Goal: Answer question/provide support: Share knowledge or assist other users

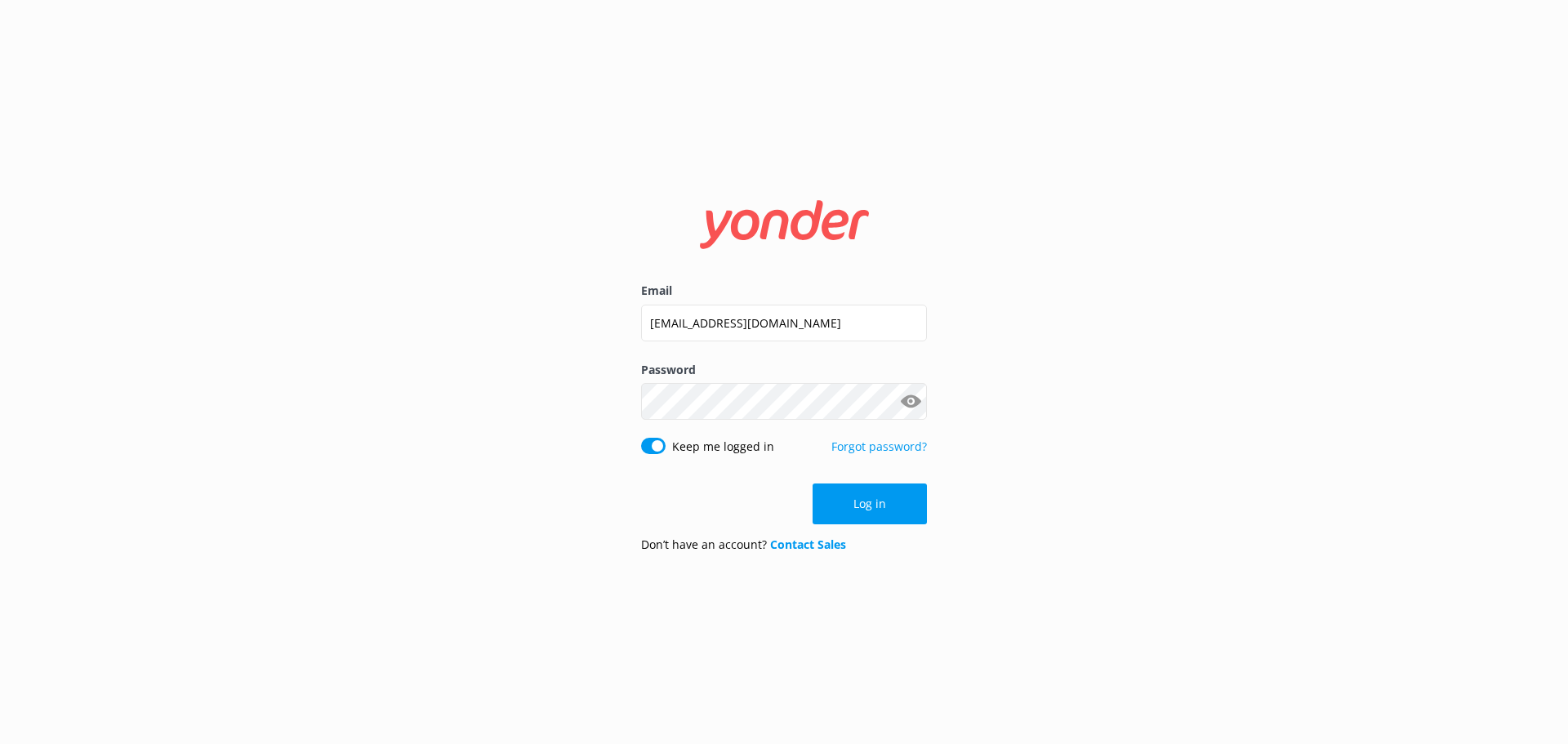
click at [887, 506] on div "Log in" at bounding box center [784, 504] width 286 height 41
click at [889, 498] on button "Log in" at bounding box center [869, 504] width 115 height 41
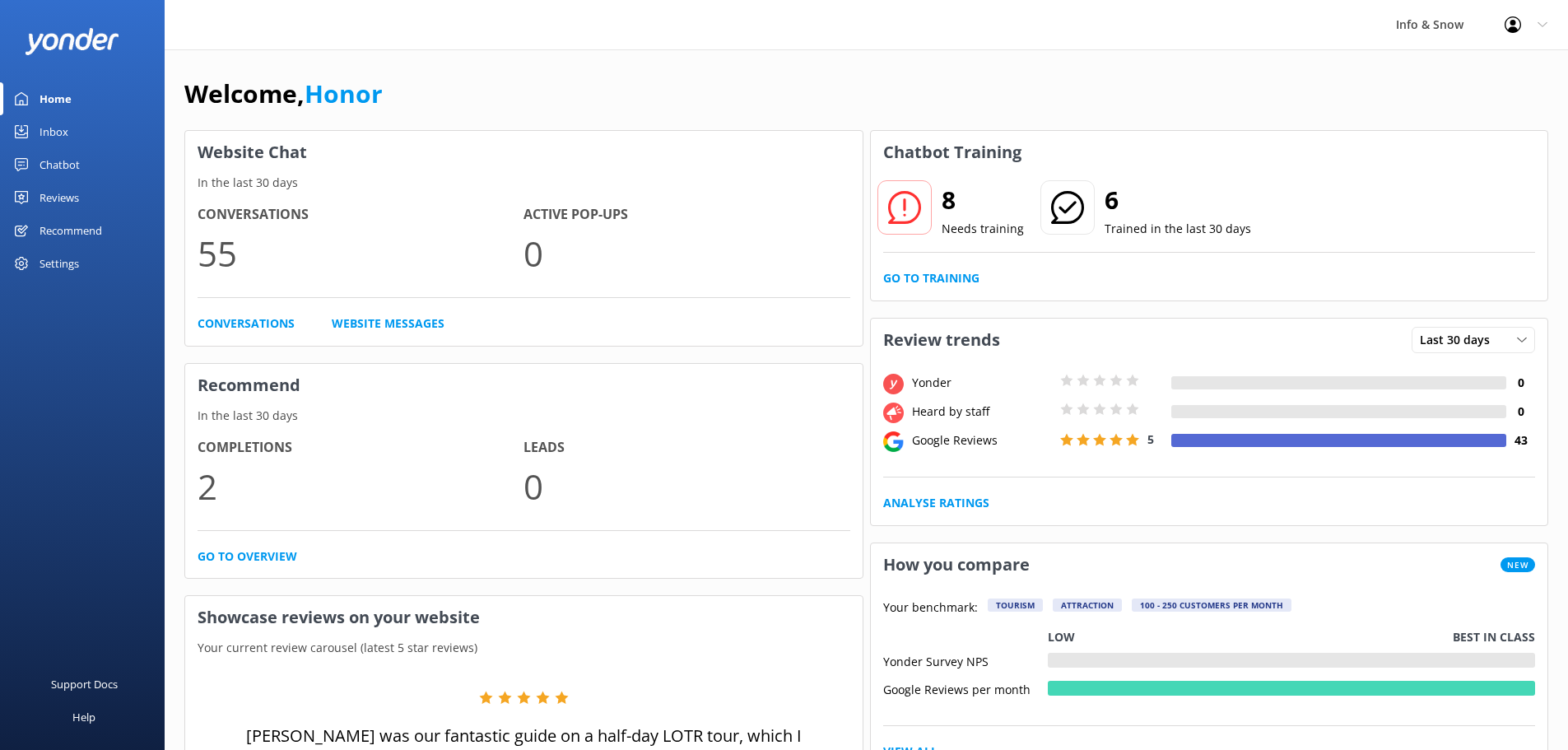
click at [49, 166] on div "Chatbot" at bounding box center [60, 164] width 41 height 33
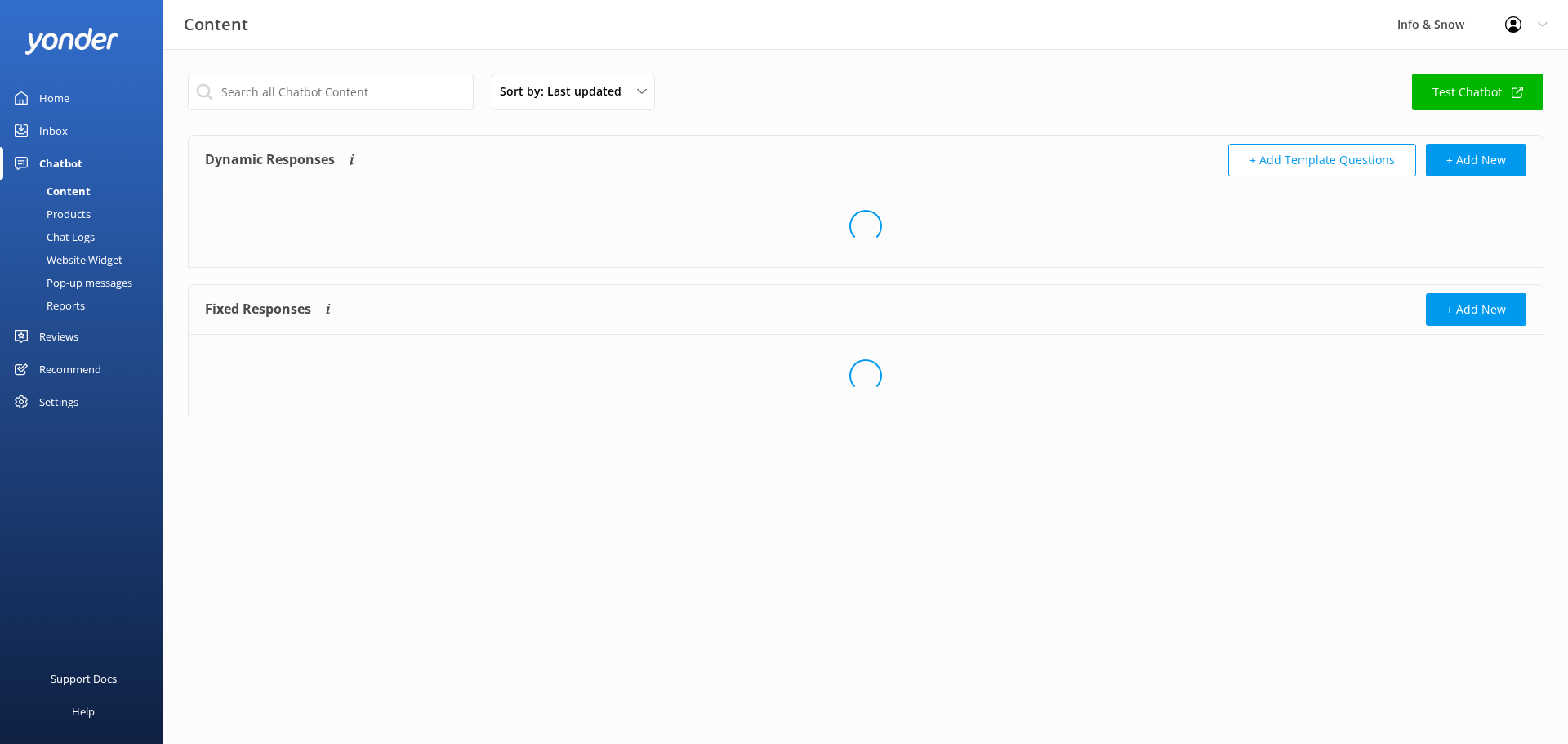
click at [59, 131] on div "Inbox" at bounding box center [54, 131] width 29 height 33
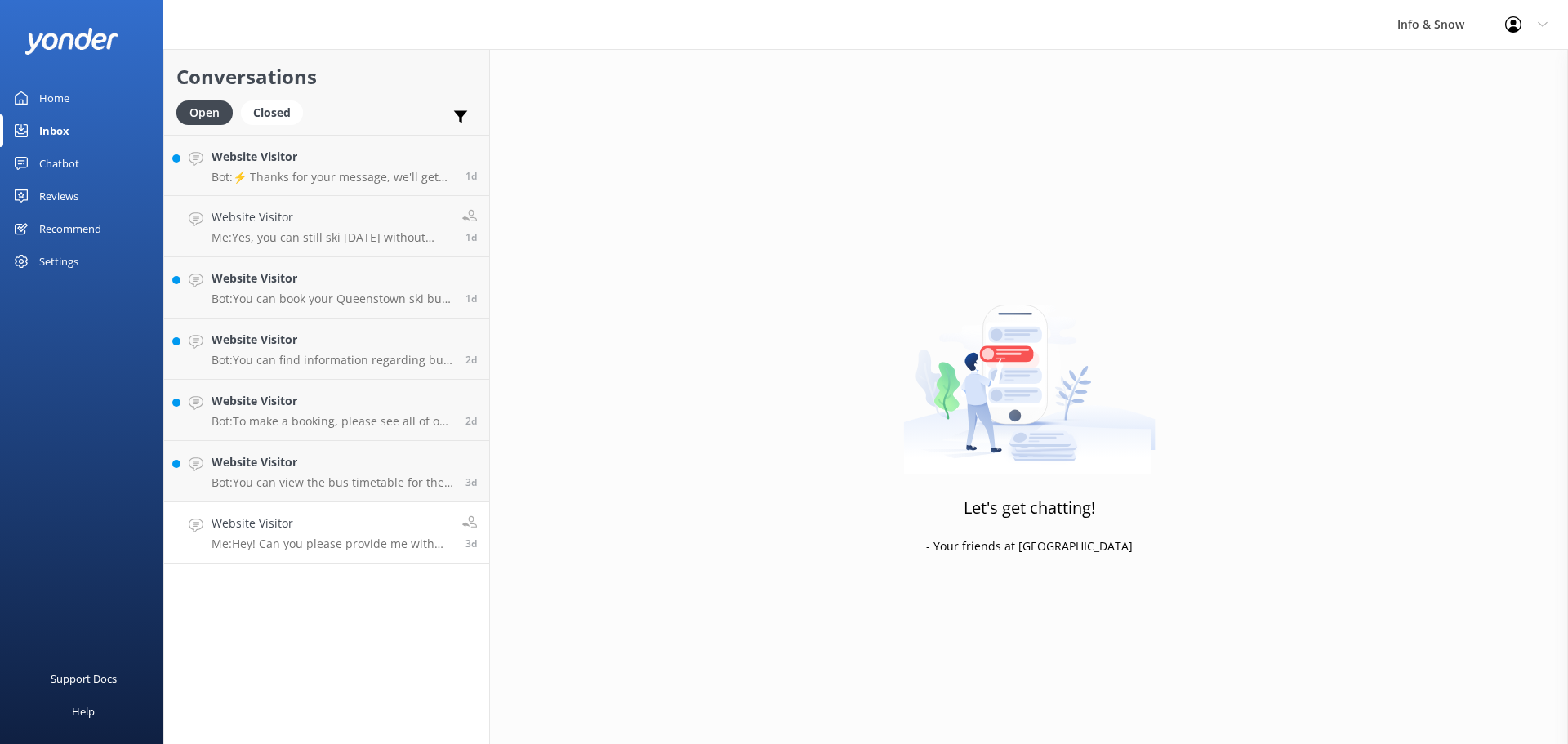
click at [370, 511] on link "Website Visitor Me: Hey! Can you please provide me with your name or booking nu…" at bounding box center [326, 533] width 325 height 61
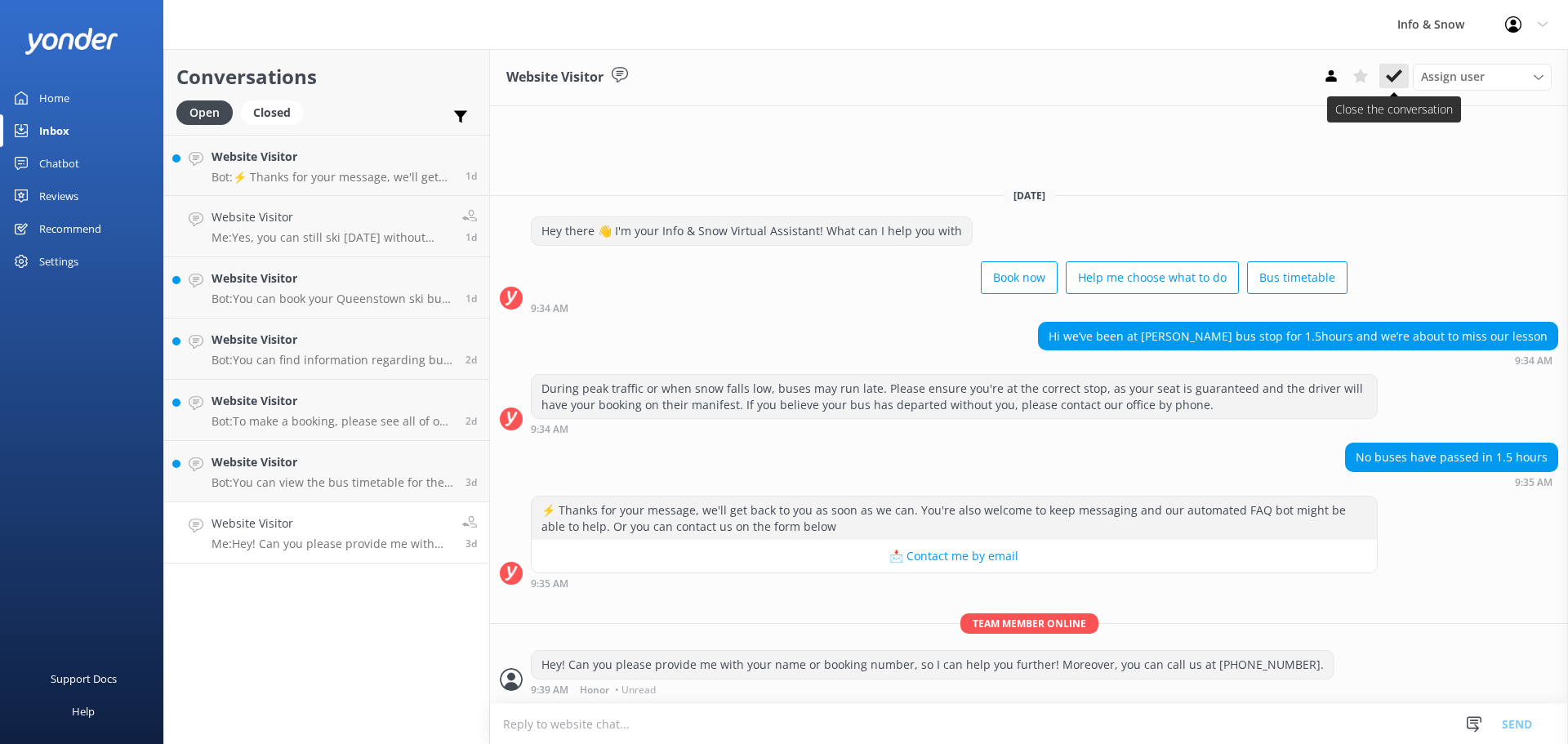
click at [1130, 77] on use at bounding box center [1394, 76] width 16 height 13
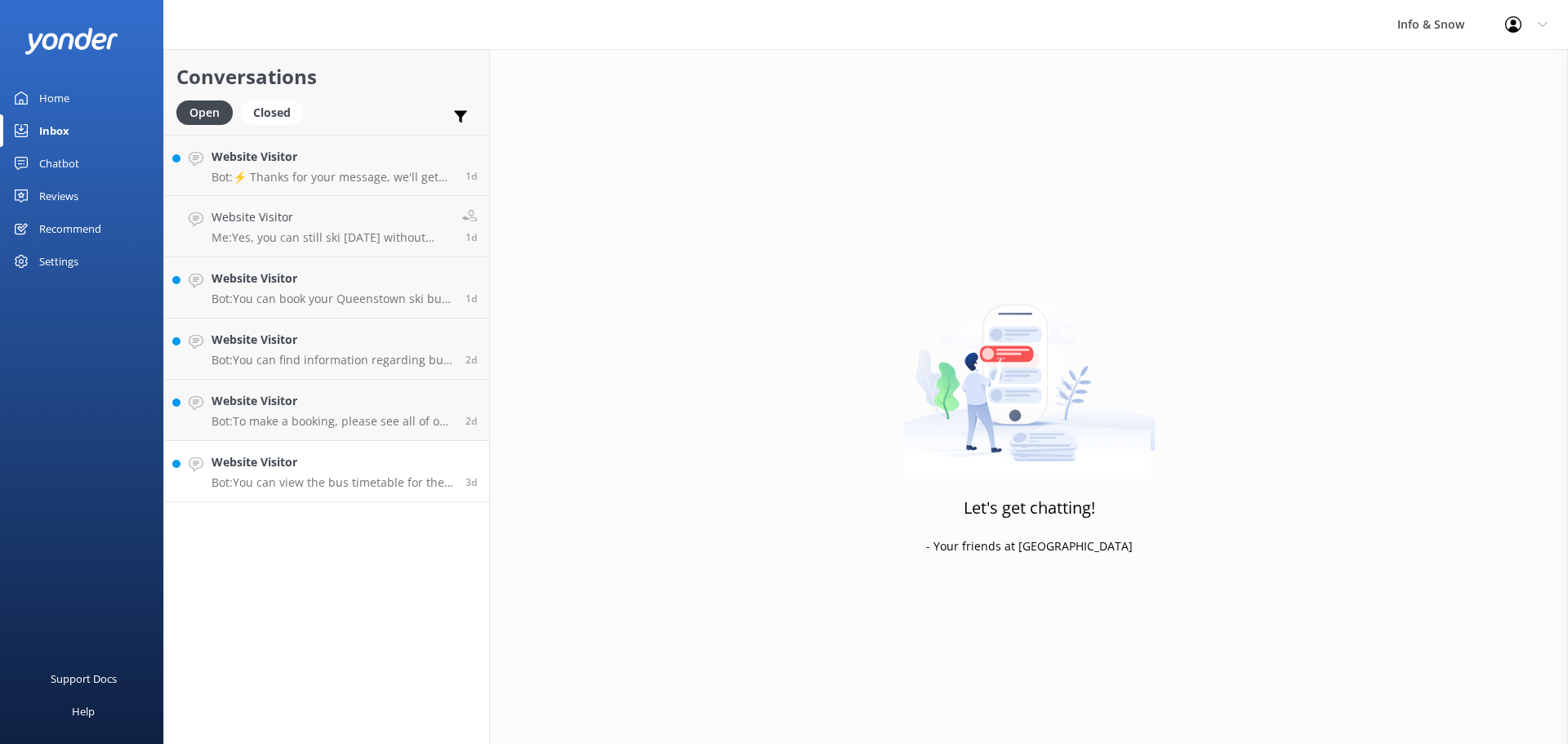
click at [380, 479] on p "Bot: You can view the bus timetable for the Remarkables Ski Field online at htt…" at bounding box center [332, 483] width 241 height 15
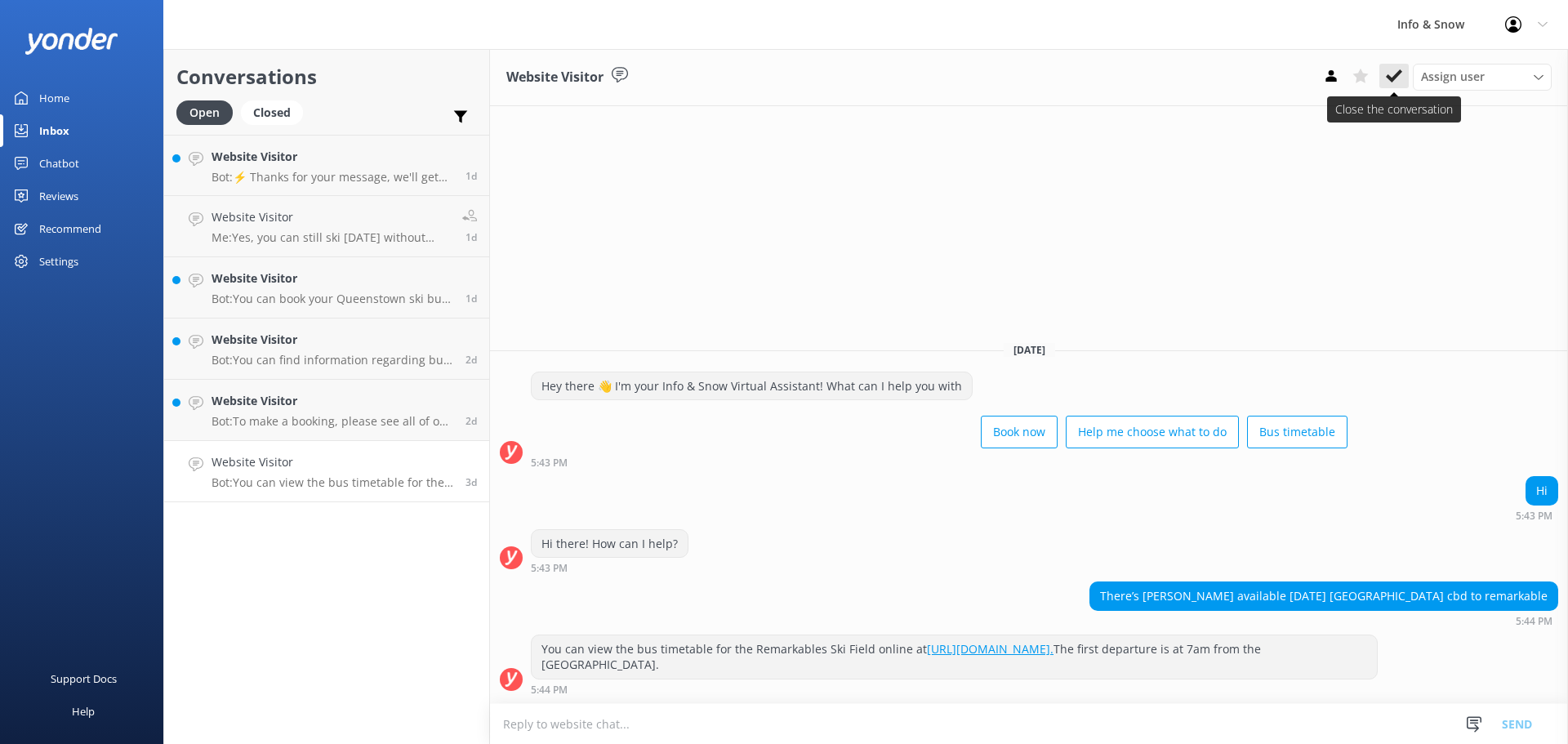
click at [1130, 68] on icon at bounding box center [1394, 76] width 16 height 16
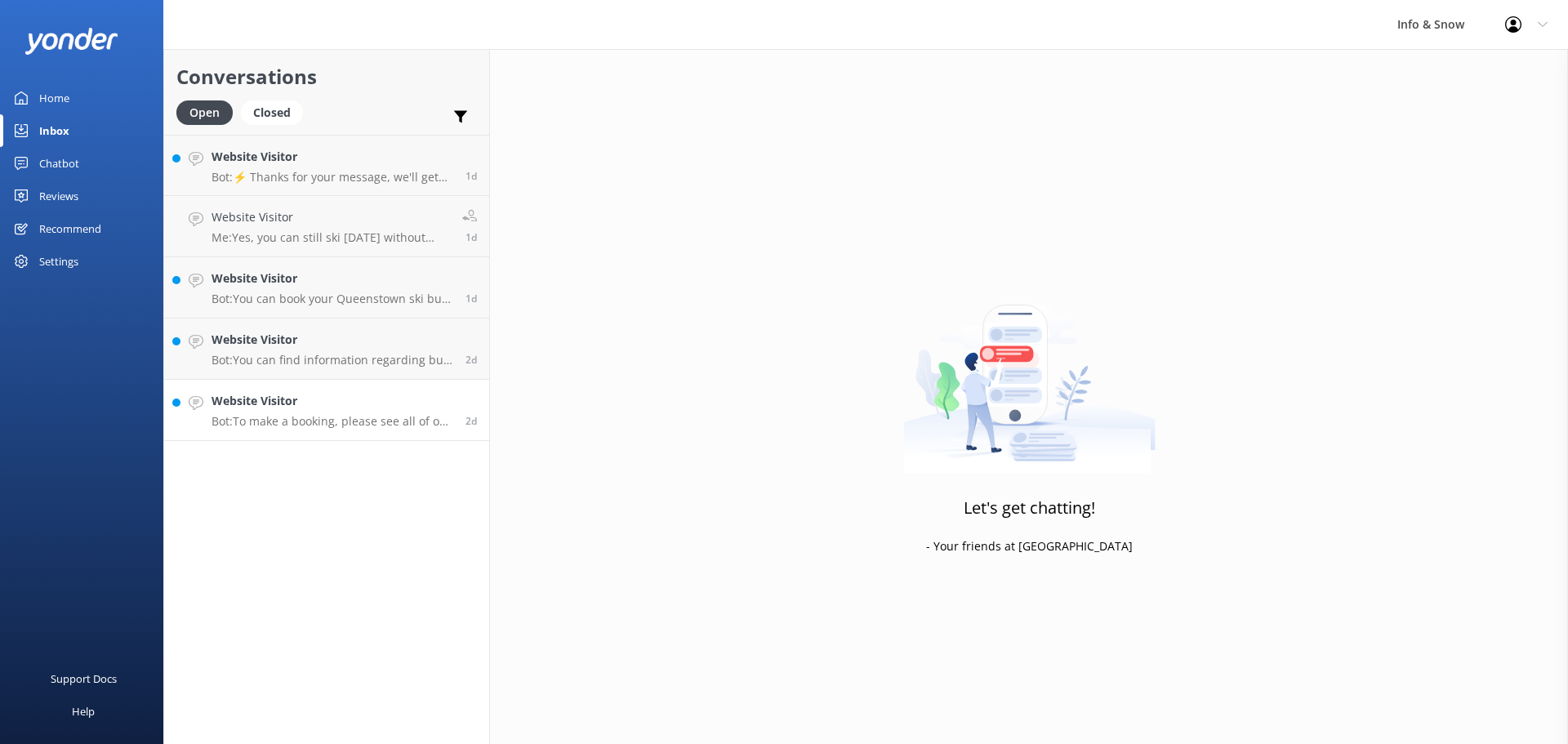
click at [284, 400] on h4 "Website Visitor" at bounding box center [332, 401] width 241 height 18
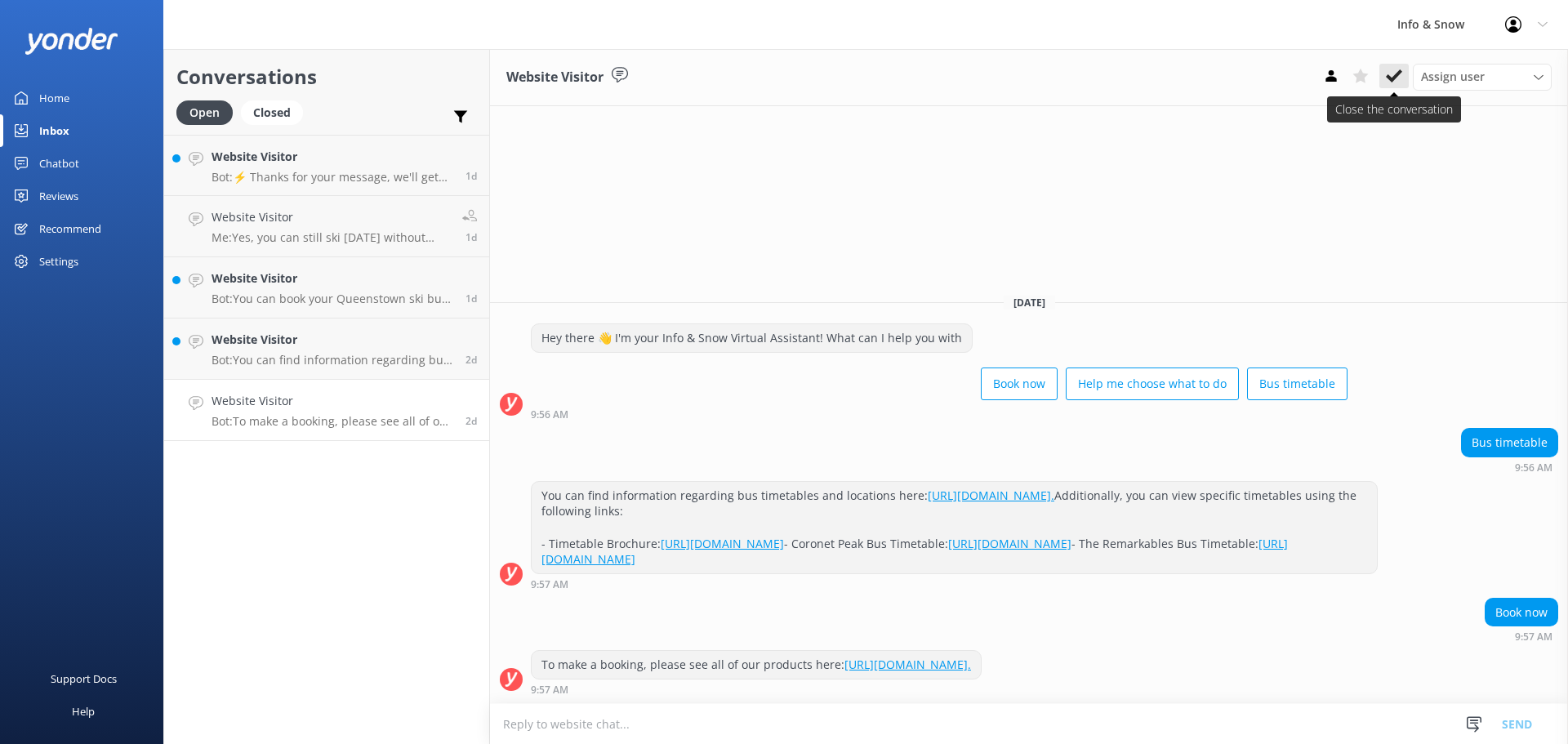
click at [1130, 73] on use at bounding box center [1394, 76] width 16 height 13
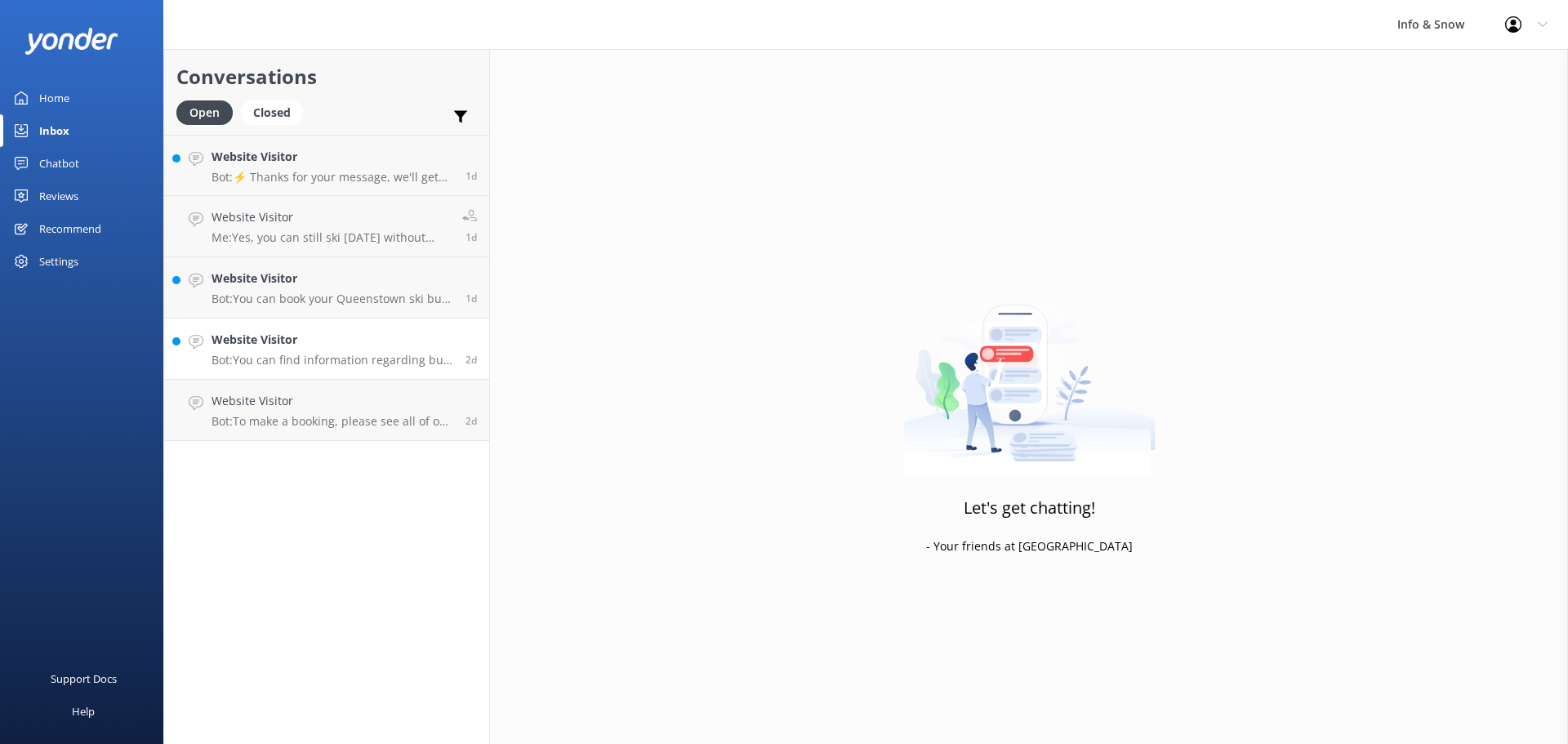
click at [295, 350] on div "Website Visitor Bot: You can find information regarding bus timetables and loca…" at bounding box center [332, 349] width 241 height 36
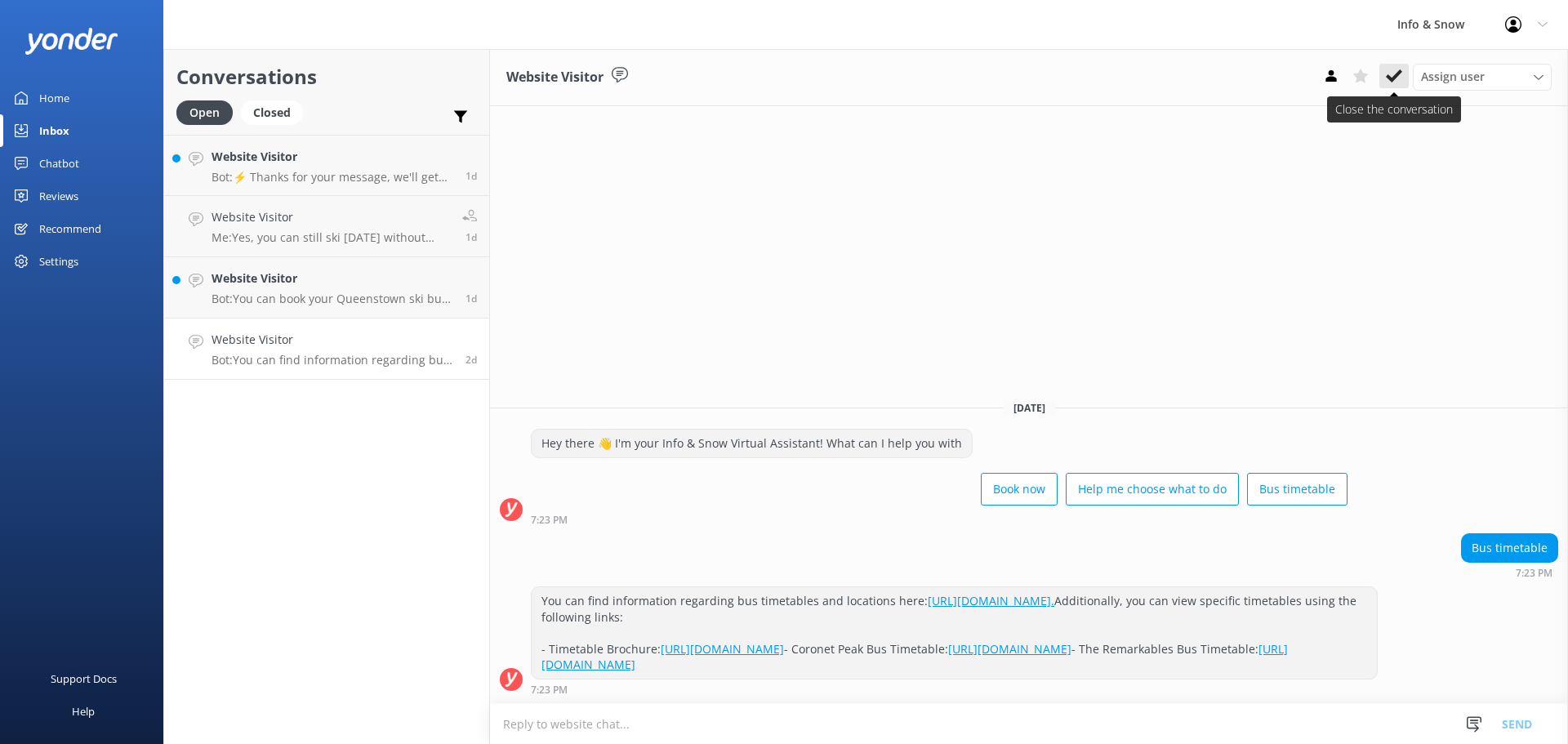
click at [1130, 78] on icon at bounding box center [1394, 76] width 16 height 16
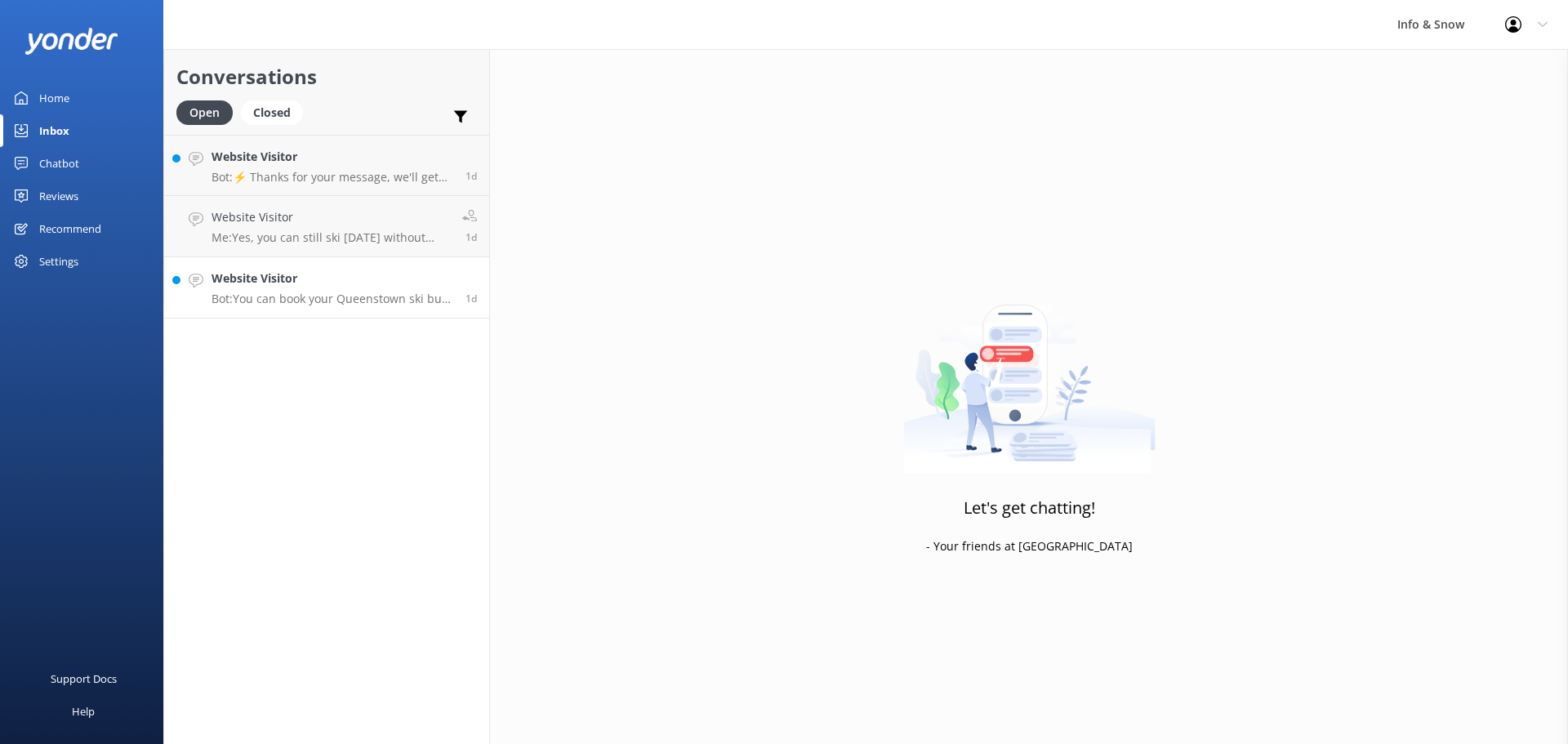
click at [285, 279] on h4 "Website Visitor" at bounding box center [332, 278] width 241 height 18
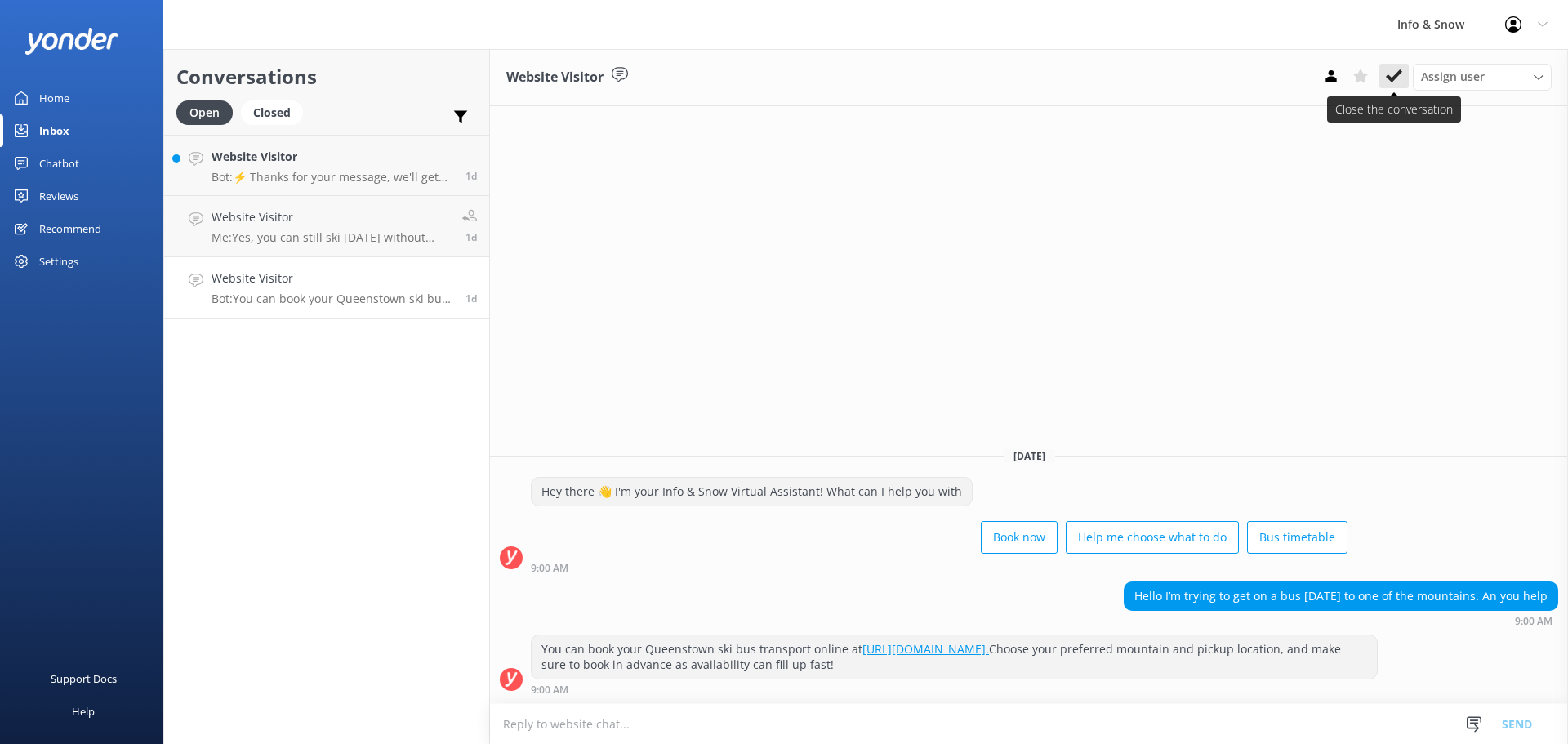
click at [1130, 84] on icon at bounding box center [1394, 76] width 16 height 16
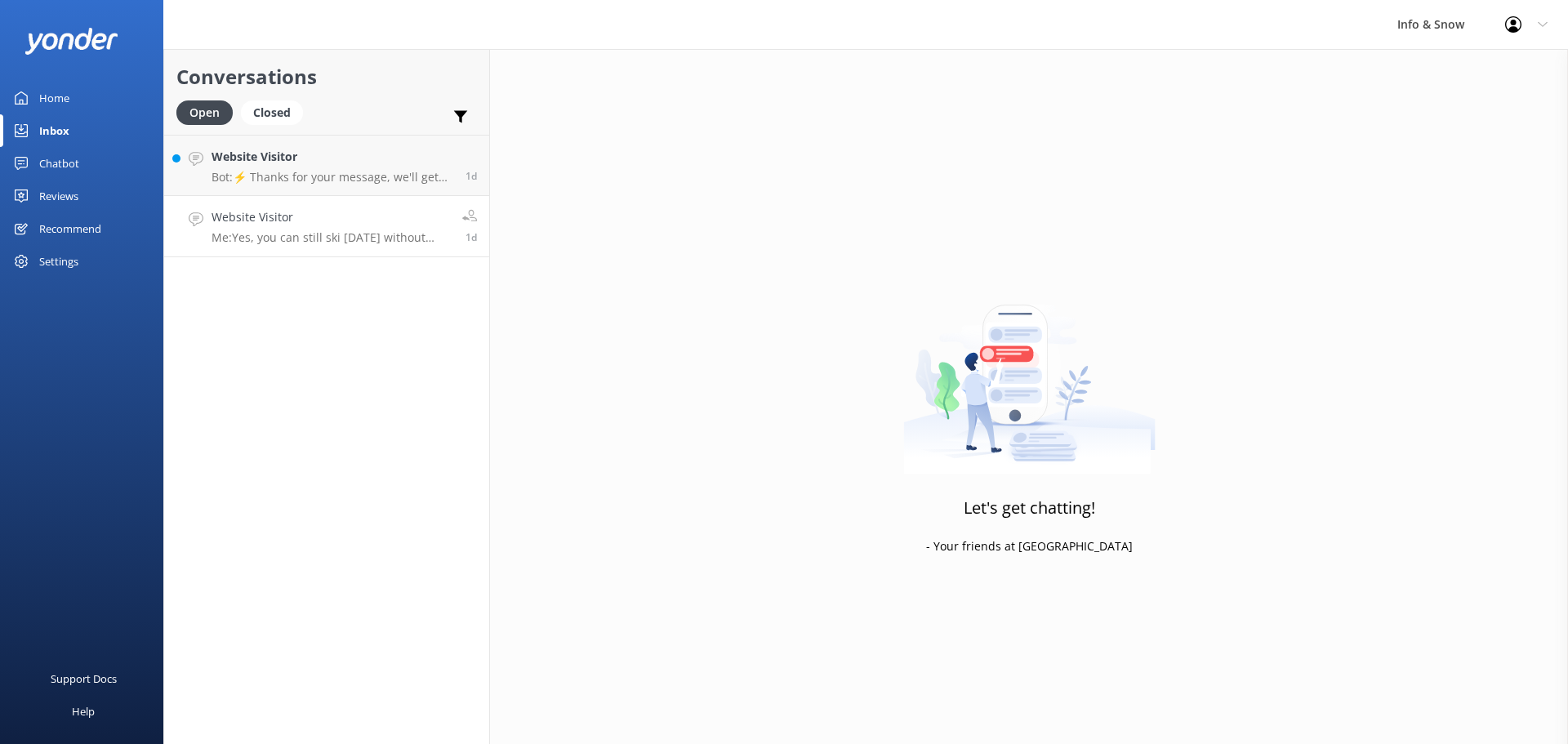
click at [238, 218] on h4 "Website Visitor" at bounding box center [330, 218] width 238 height 18
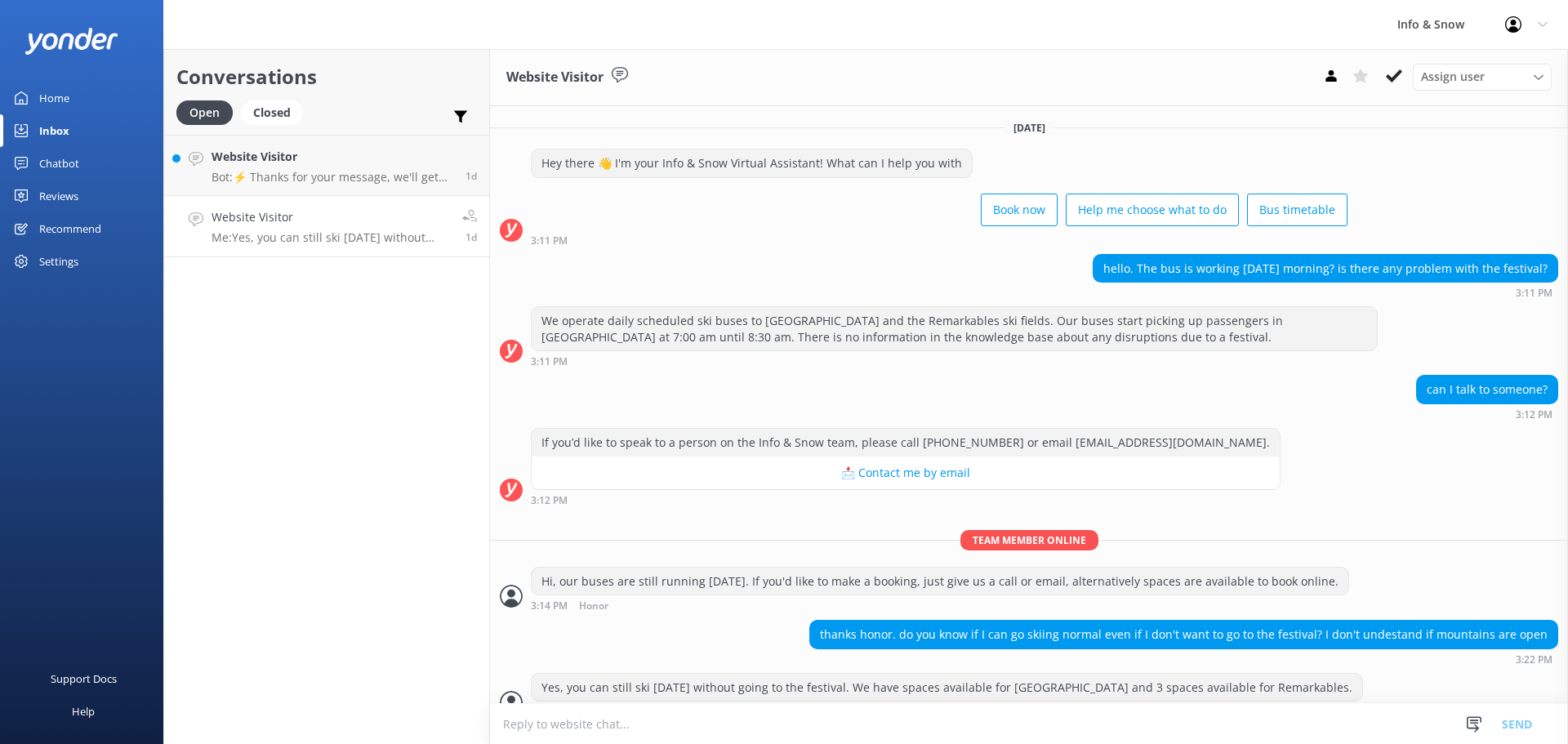
scroll to position [23, 0]
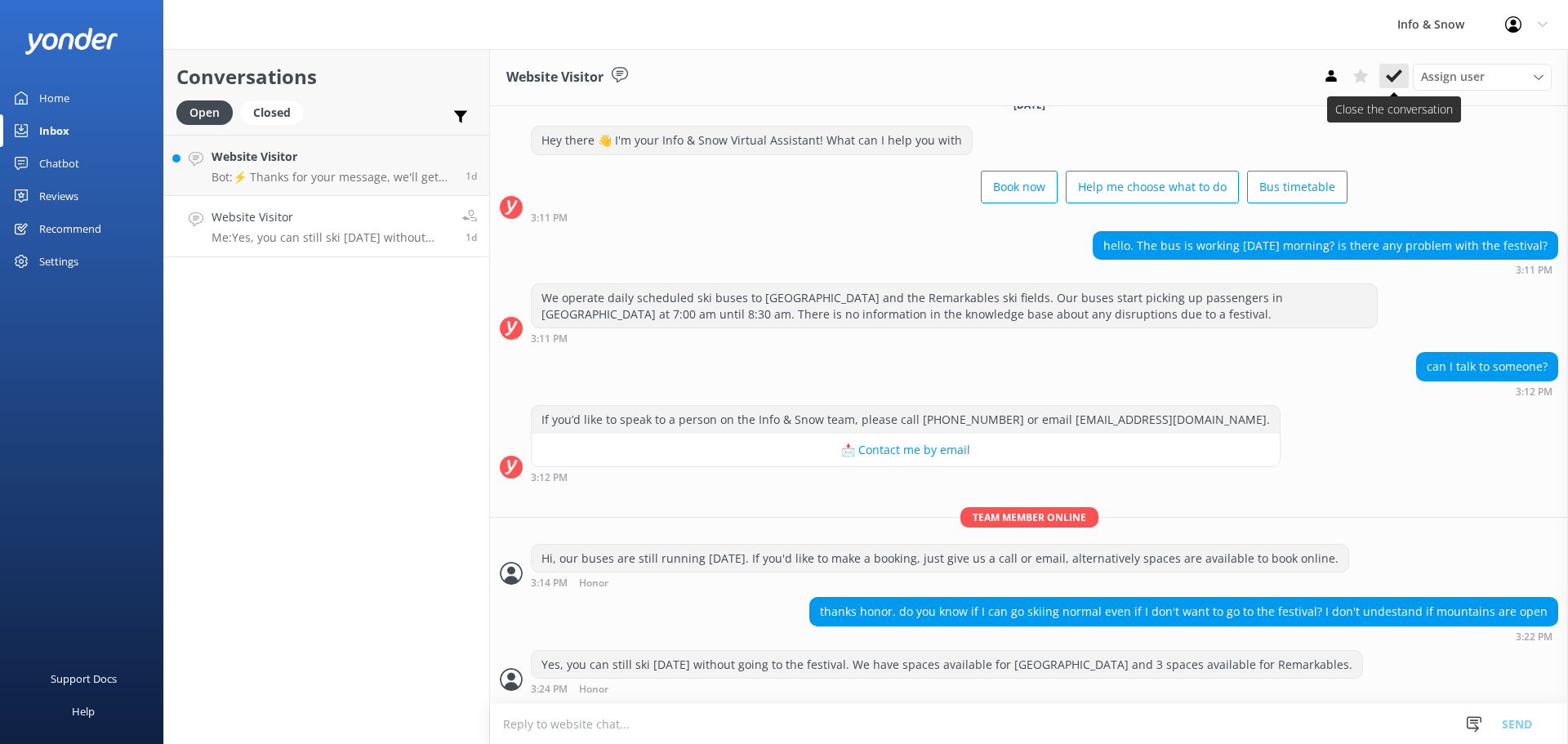
click at [1130, 76] on icon at bounding box center [1394, 76] width 16 height 16
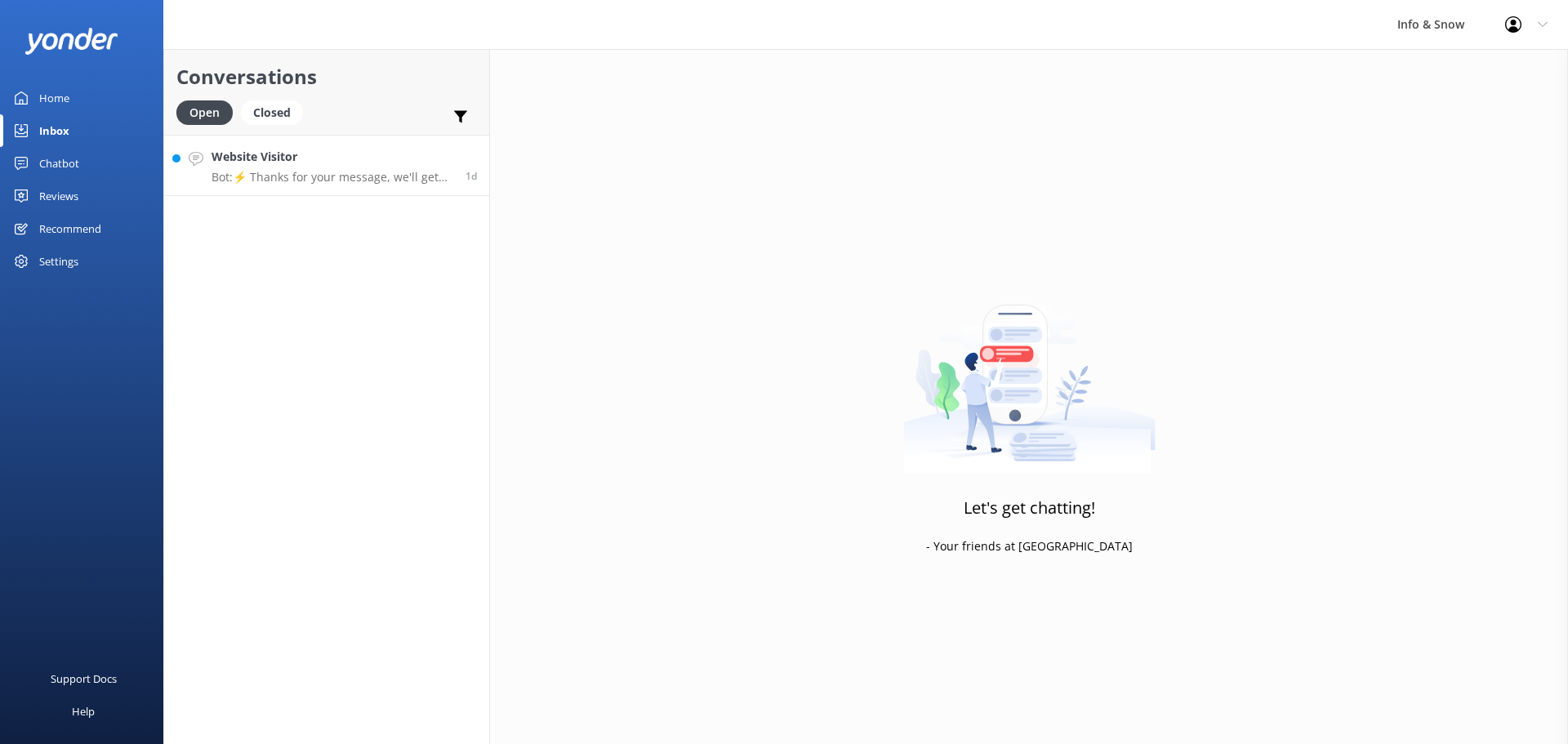
click at [301, 178] on p "Bot: ⚡ Thanks for your message, we'll get back to you as soon as we can. You're…" at bounding box center [332, 177] width 241 height 15
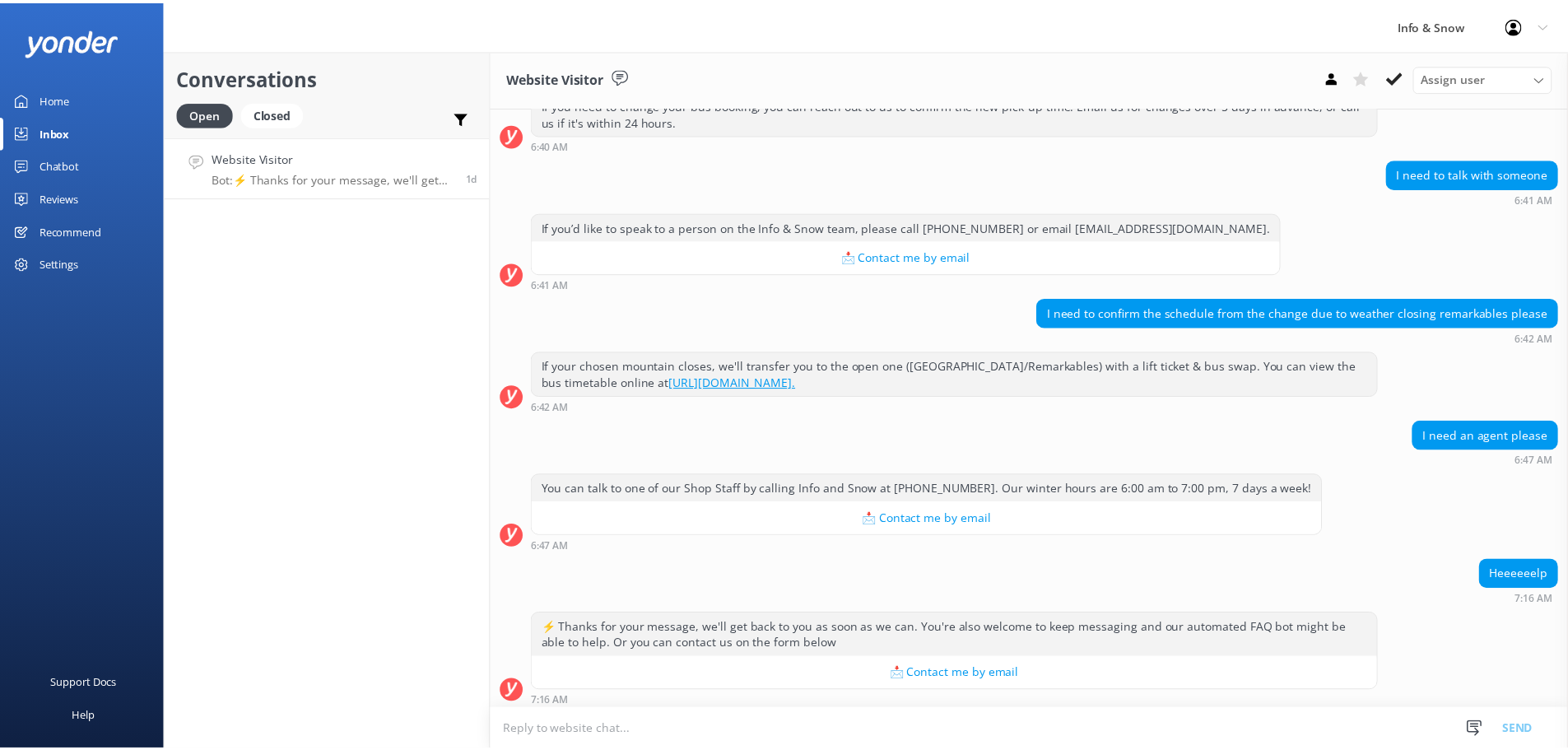
scroll to position [348, 0]
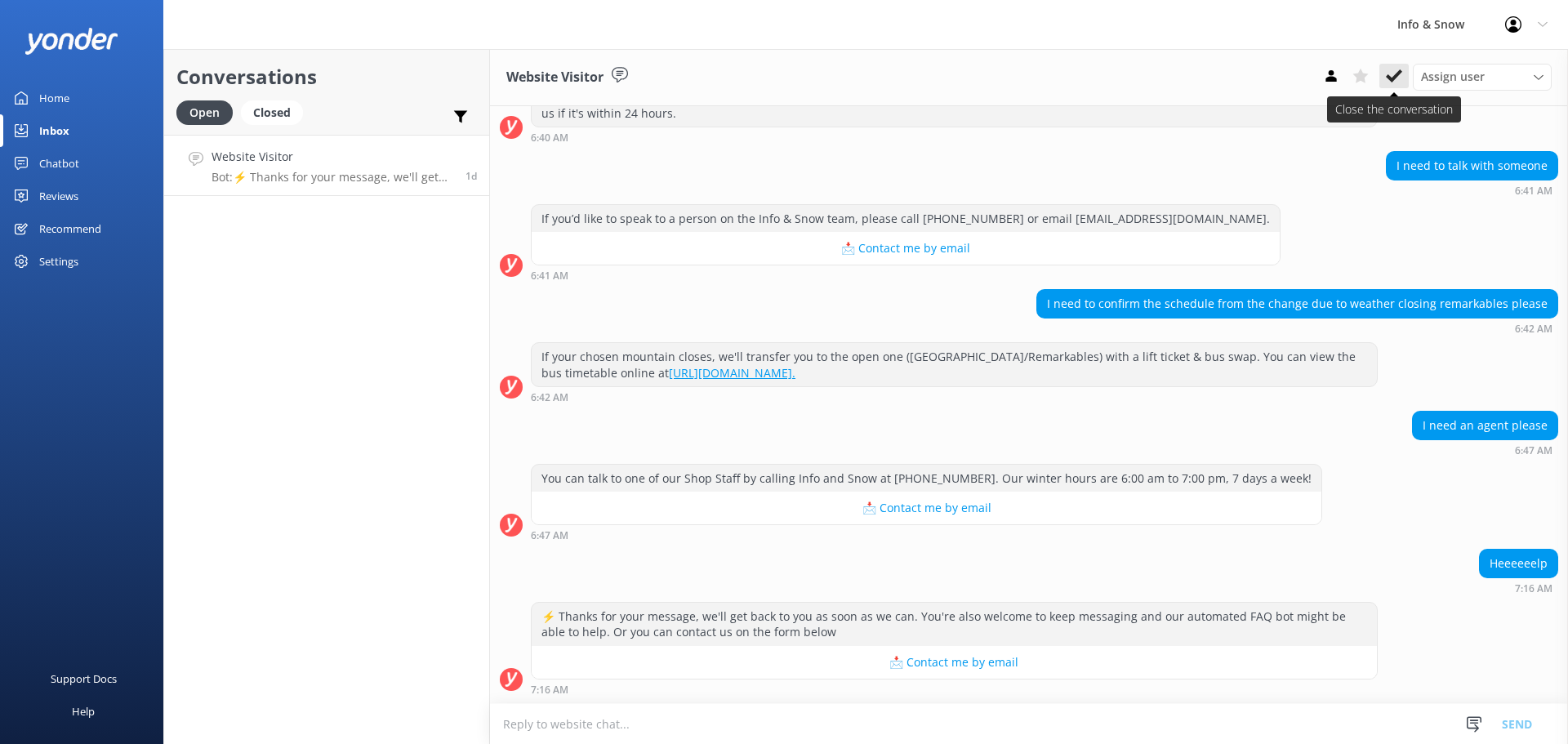
click at [1130, 73] on button at bounding box center [1394, 76] width 30 height 25
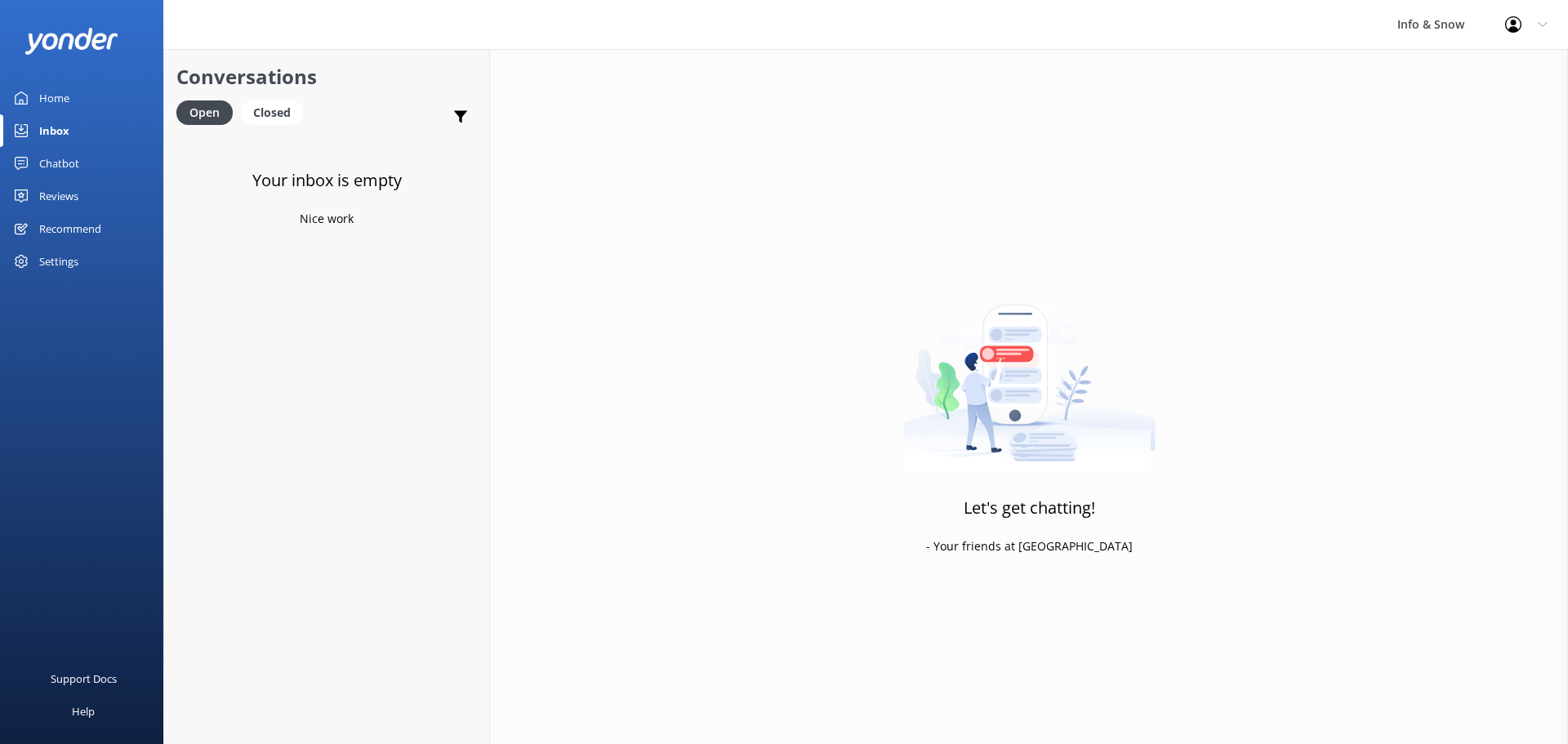
click at [52, 99] on div "Home" at bounding box center [54, 98] width 30 height 33
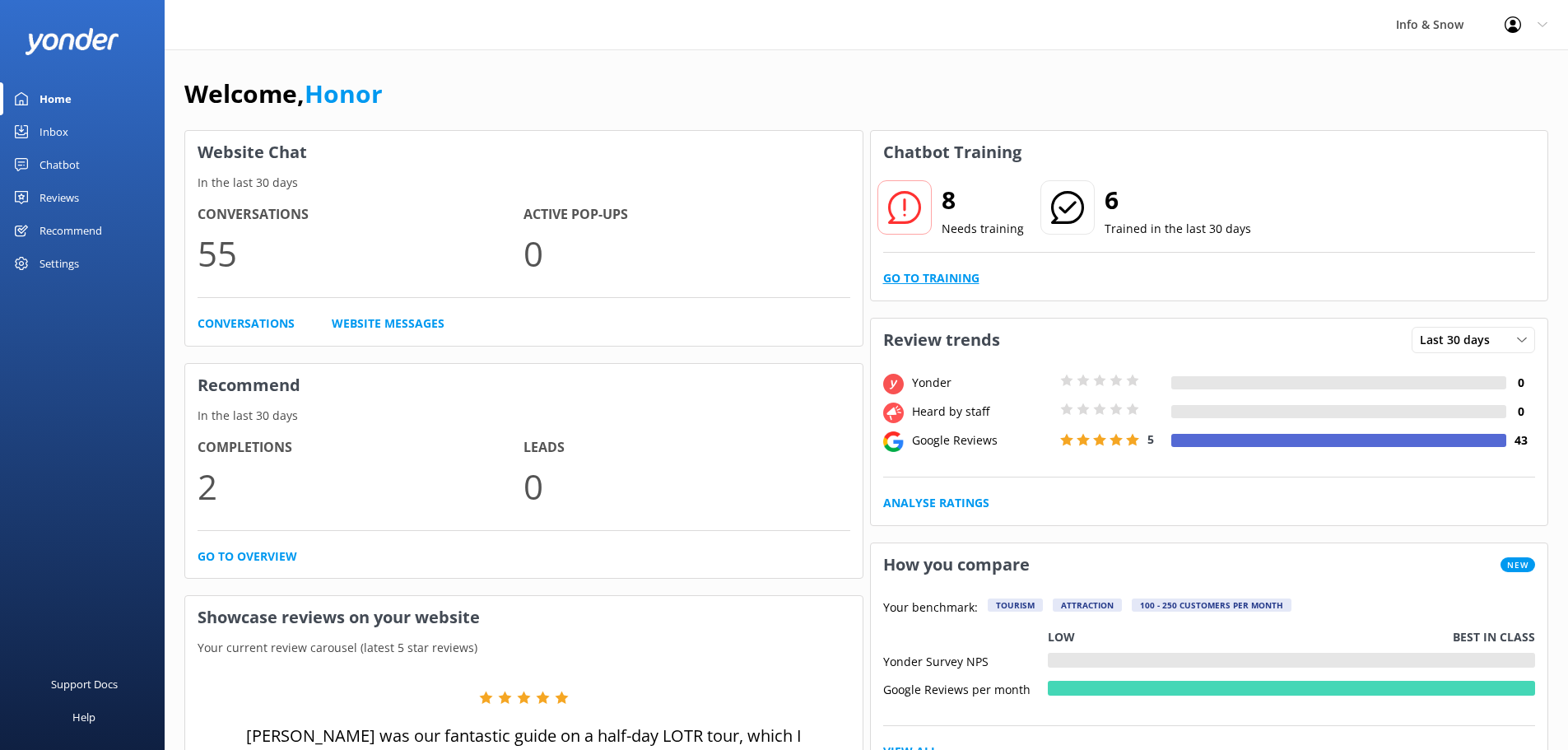
click at [944, 277] on link "Go to Training" at bounding box center [932, 278] width 96 height 18
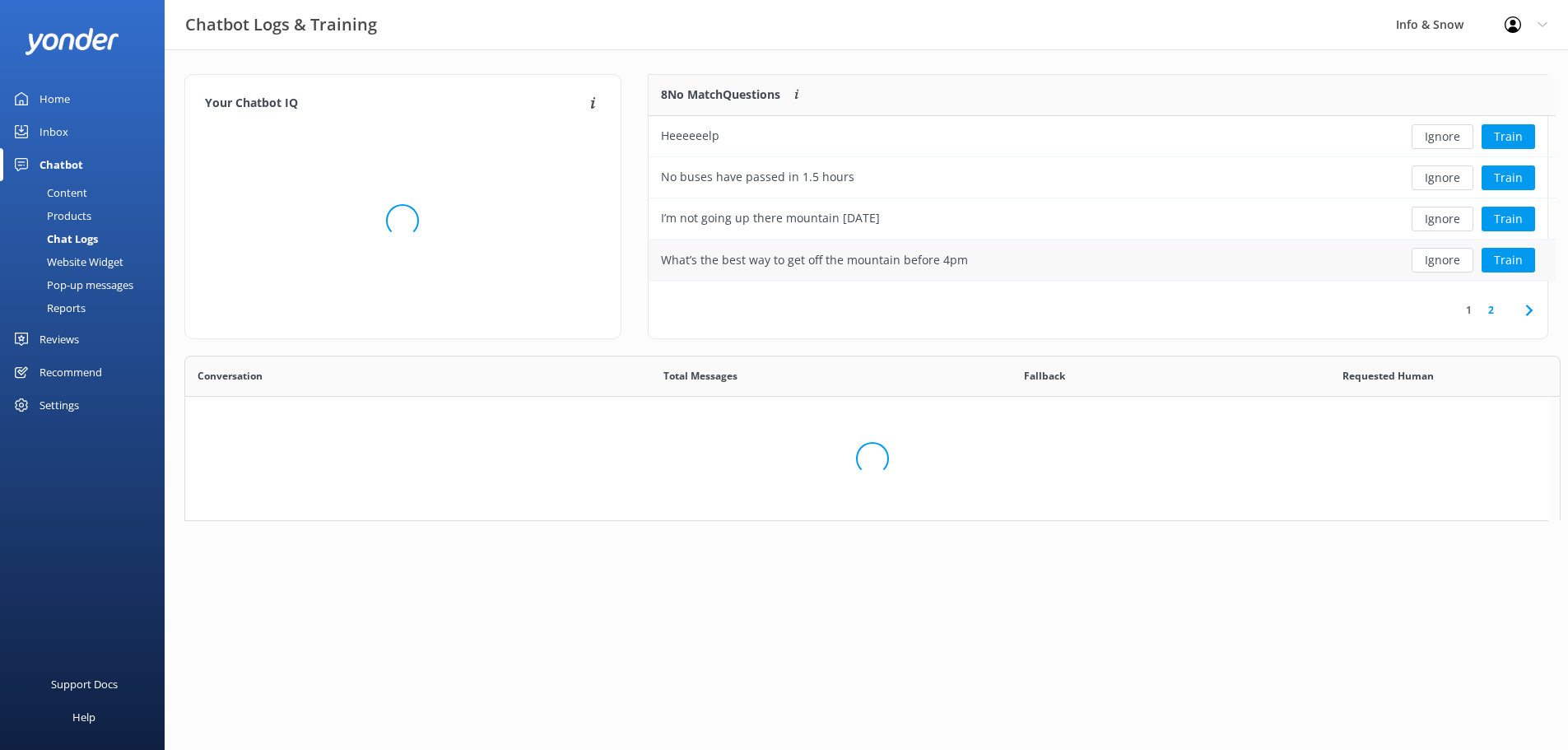
scroll to position [13, 13]
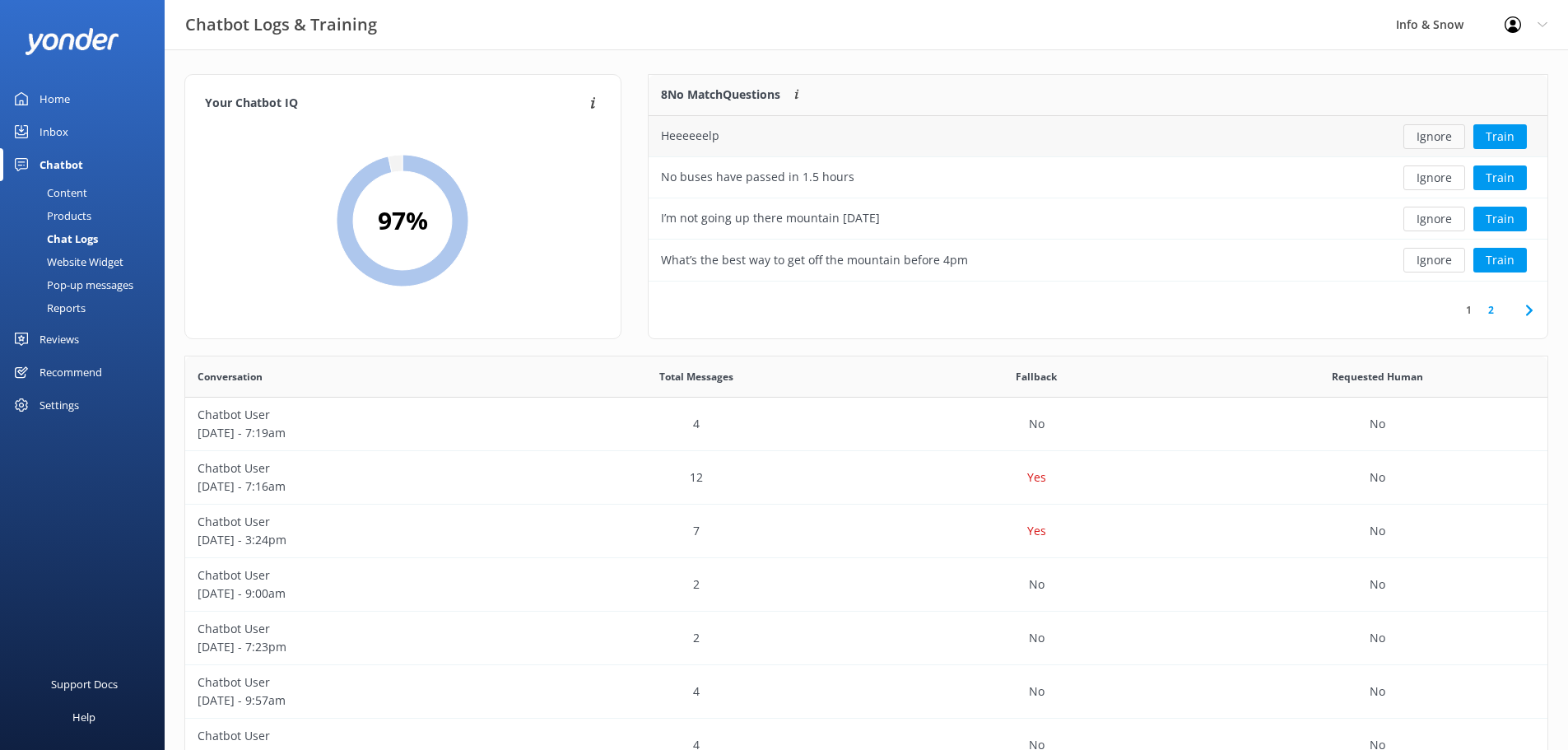
click at [1139, 133] on button "Ignore" at bounding box center [1434, 137] width 61 height 25
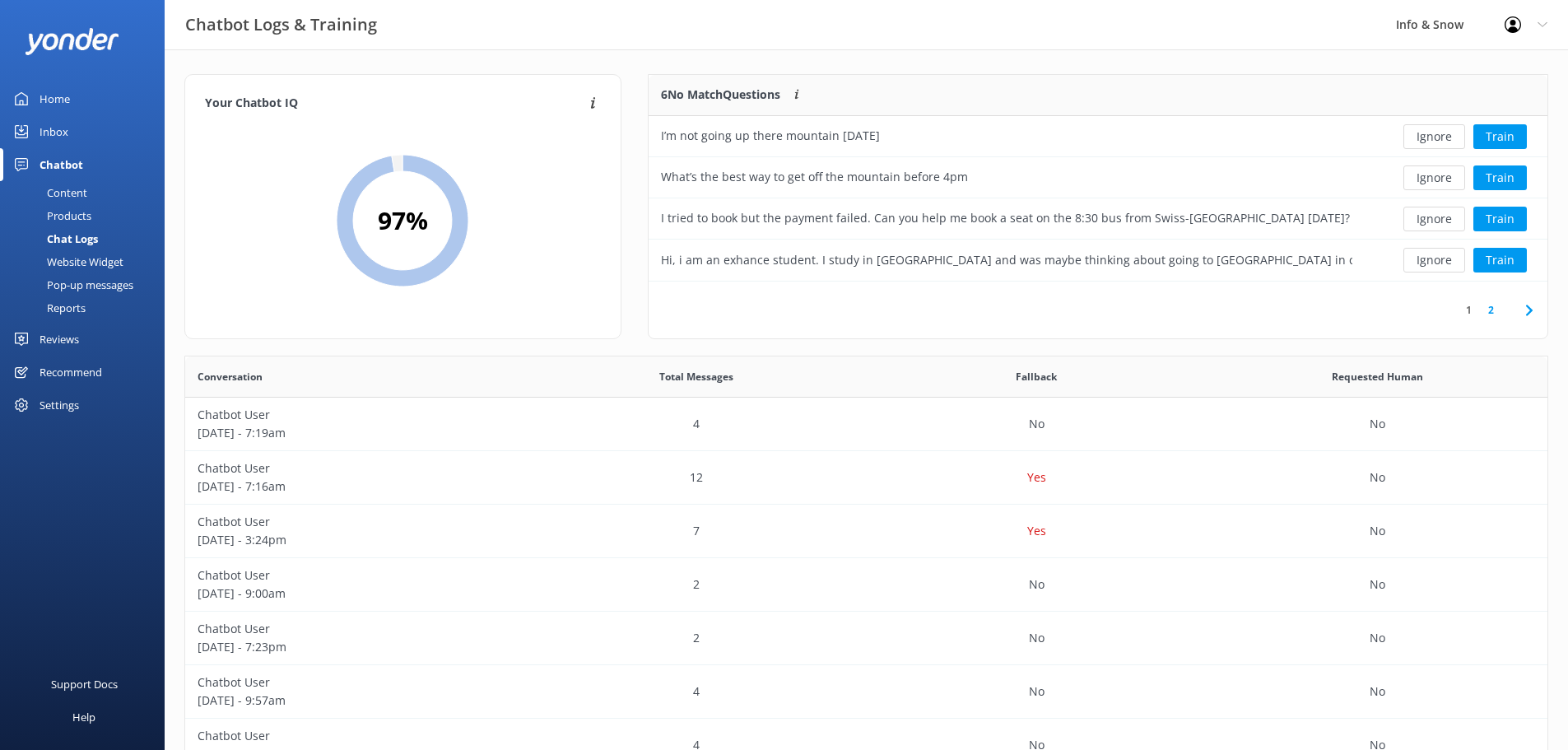
click at [1139, 135] on button "Ignore" at bounding box center [1434, 137] width 61 height 25
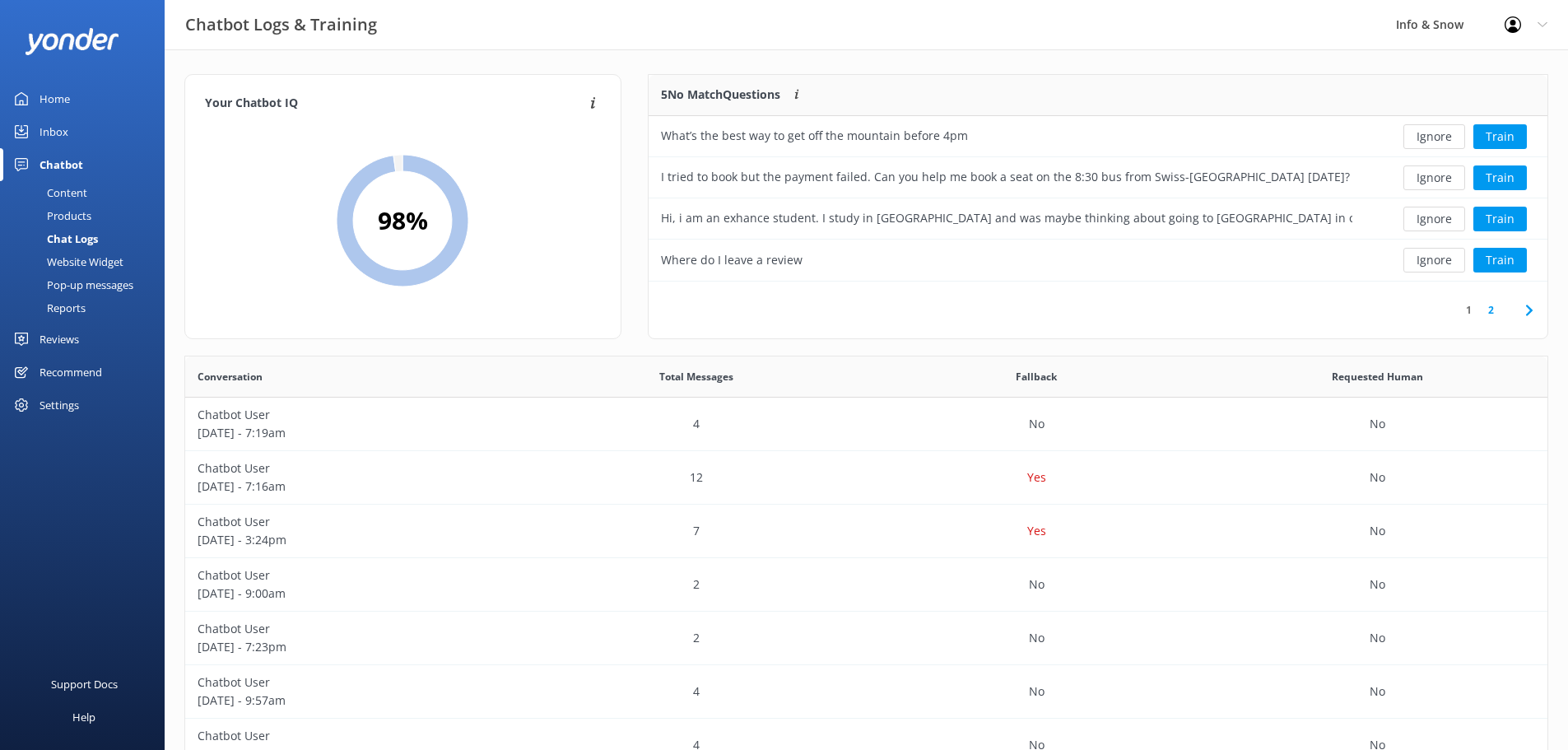
click at [1139, 312] on link "2" at bounding box center [1491, 310] width 22 height 16
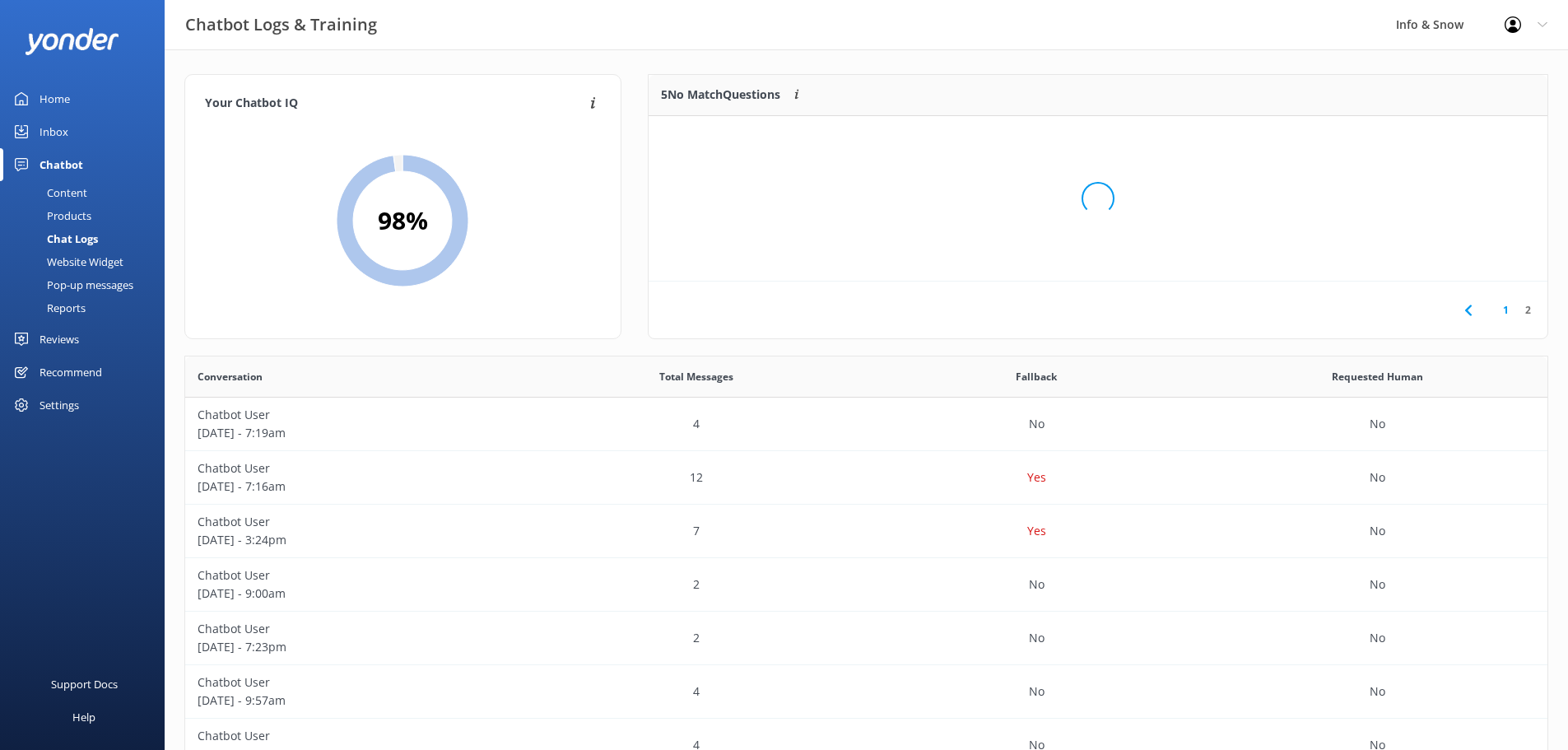
scroll to position [71, 887]
click at [1139, 309] on use at bounding box center [1468, 310] width 7 height 11
